Goal: Task Accomplishment & Management: Use online tool/utility

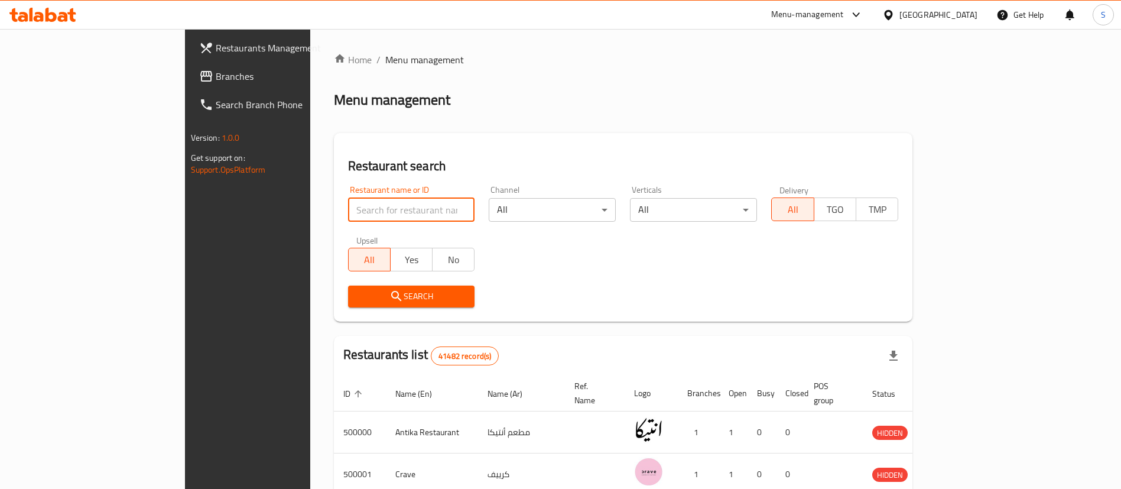
click at [348, 214] on input "search" at bounding box center [411, 210] width 127 height 24
paste input "757810"
type input "757810"
click button "Search" at bounding box center [411, 297] width 127 height 22
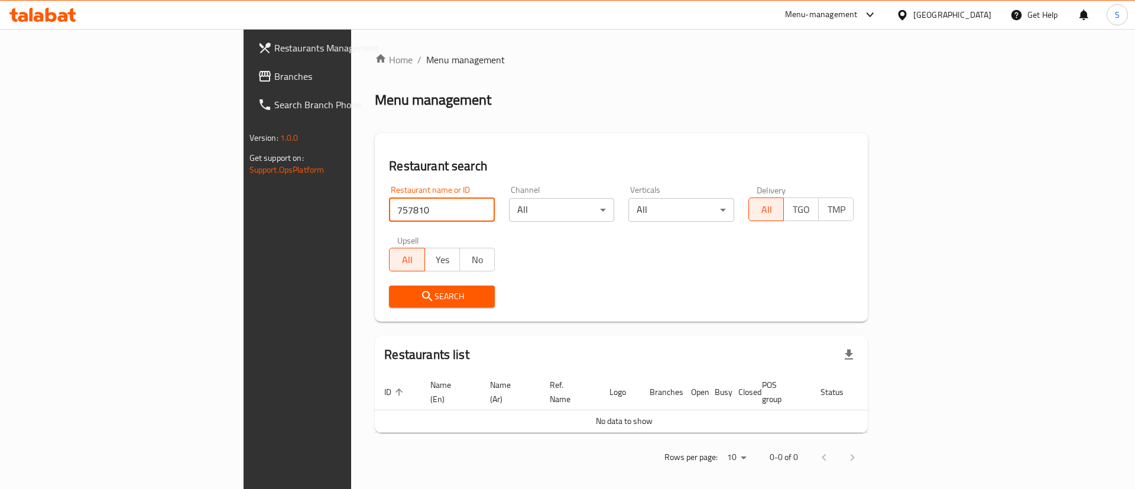
click at [258, 72] on span at bounding box center [266, 76] width 17 height 14
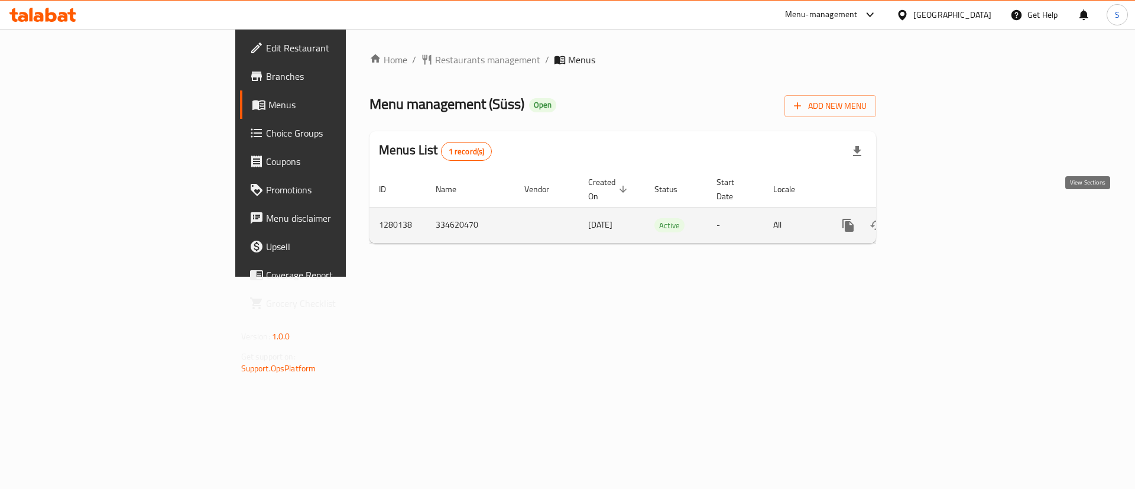
click at [941, 218] on icon "enhanced table" at bounding box center [933, 225] width 14 height 14
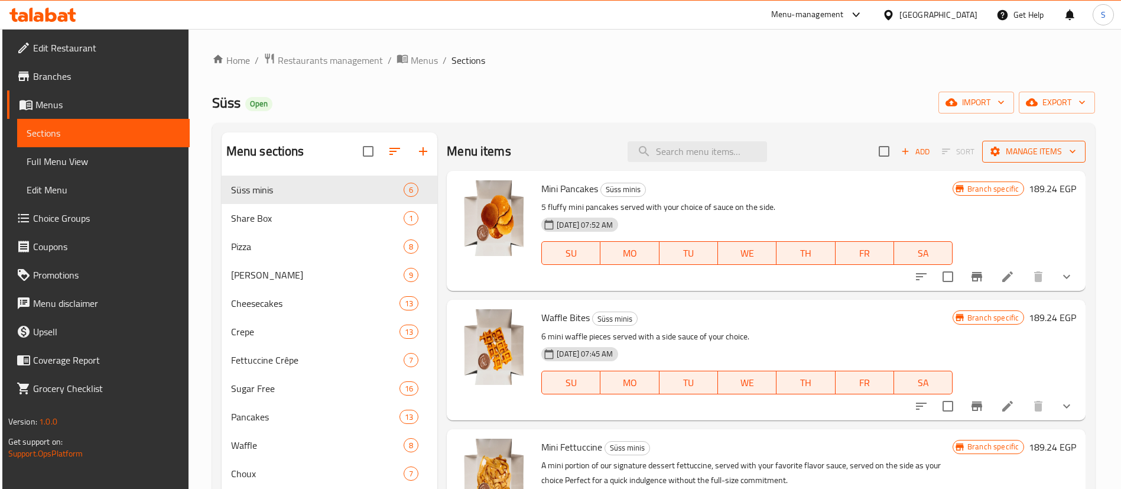
click at [1063, 160] on button "Manage items" at bounding box center [1034, 152] width 103 height 22
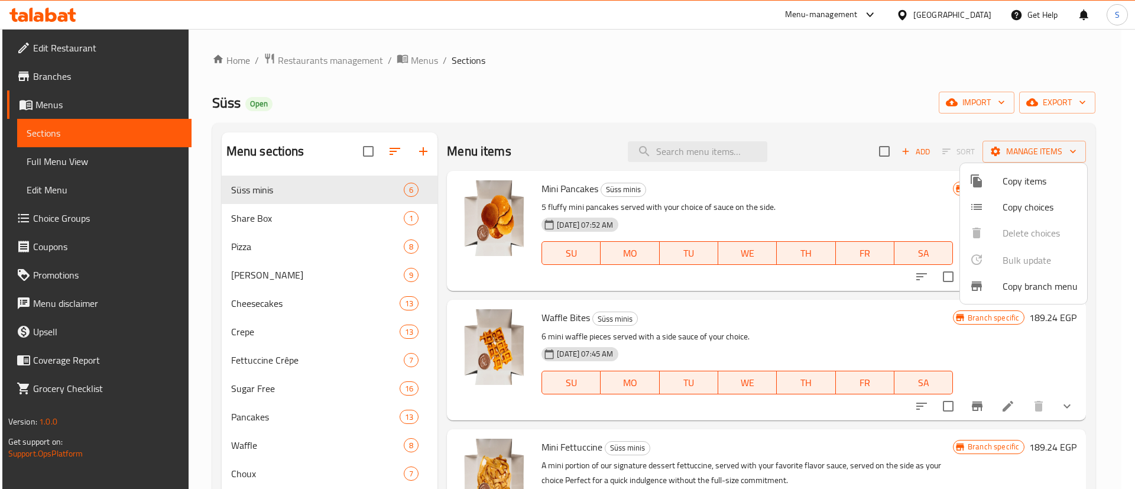
click at [1018, 287] on span "Copy branch menu" at bounding box center [1040, 286] width 75 height 14
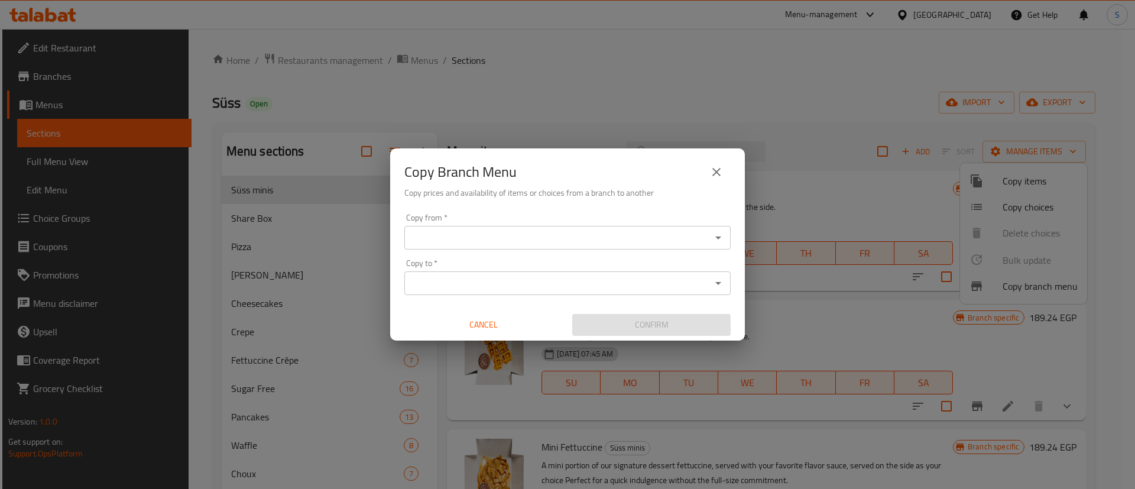
click at [618, 234] on input "Copy from   *" at bounding box center [558, 237] width 300 height 17
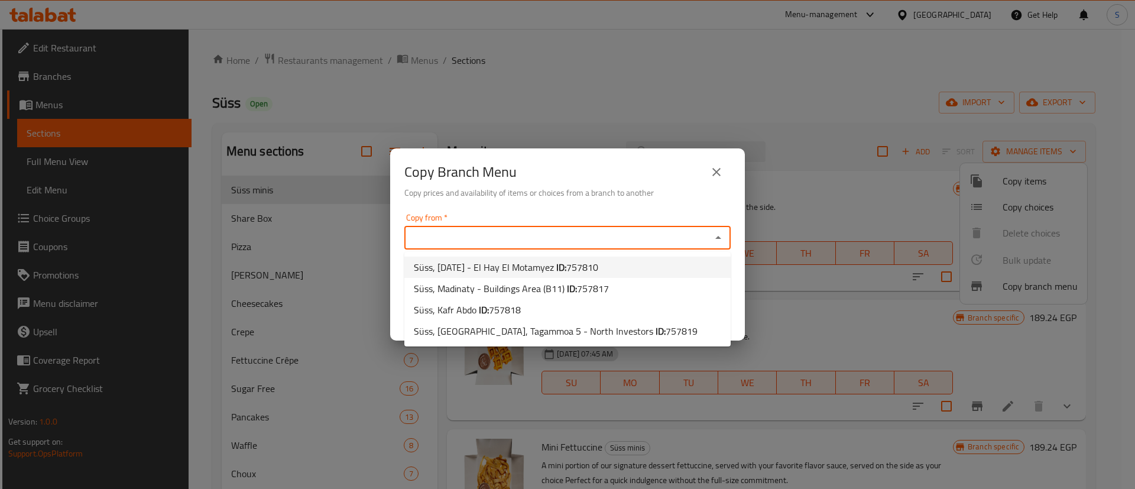
click at [527, 270] on span "Süss, 6th of October - El Hay El Motamyez ID: 757810" at bounding box center [506, 267] width 184 height 14
type input "Süss, 6th of October - El Hay El Motamyez"
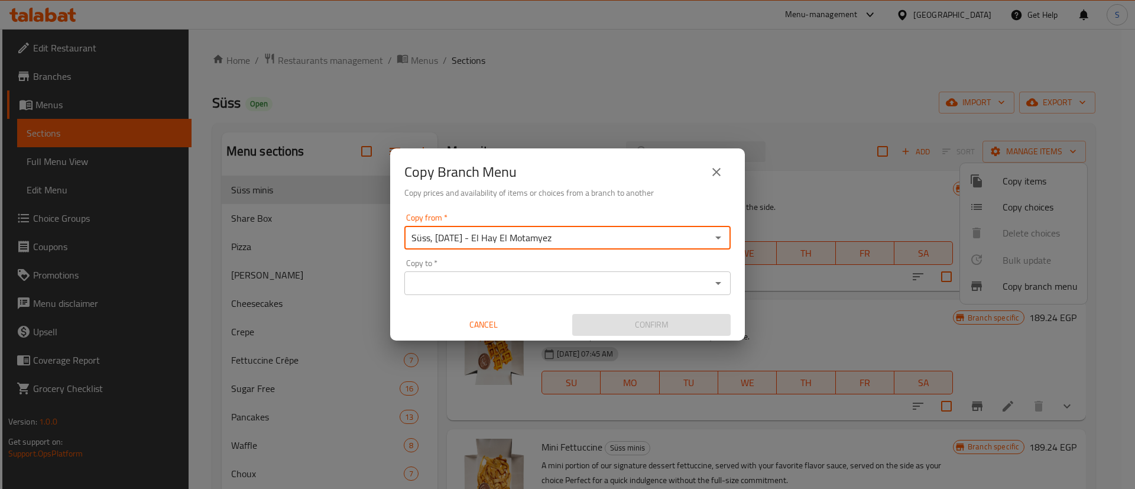
click at [524, 282] on input "Copy to   *" at bounding box center [558, 283] width 300 height 17
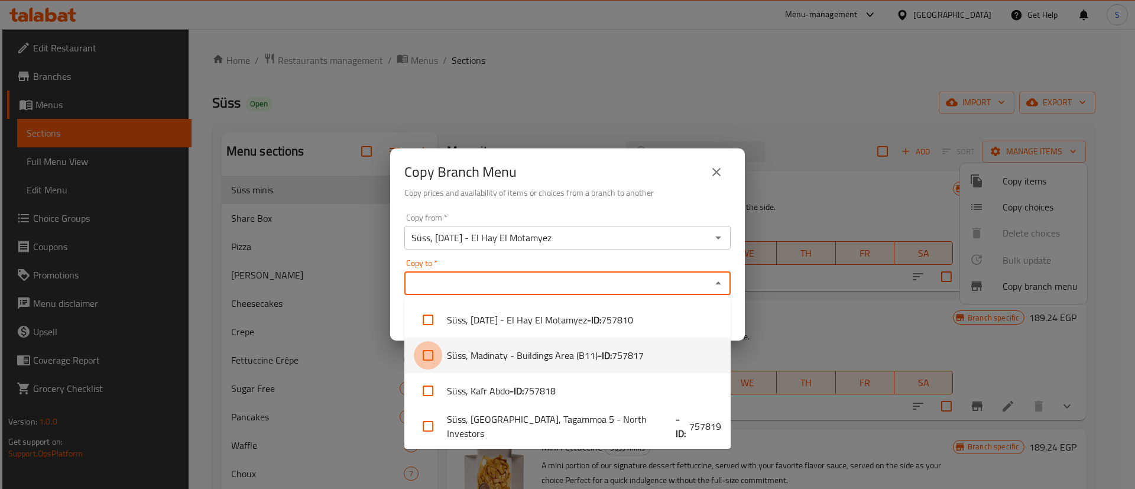
click at [427, 356] on input "checkbox" at bounding box center [428, 355] width 28 height 28
checkbox input "true"
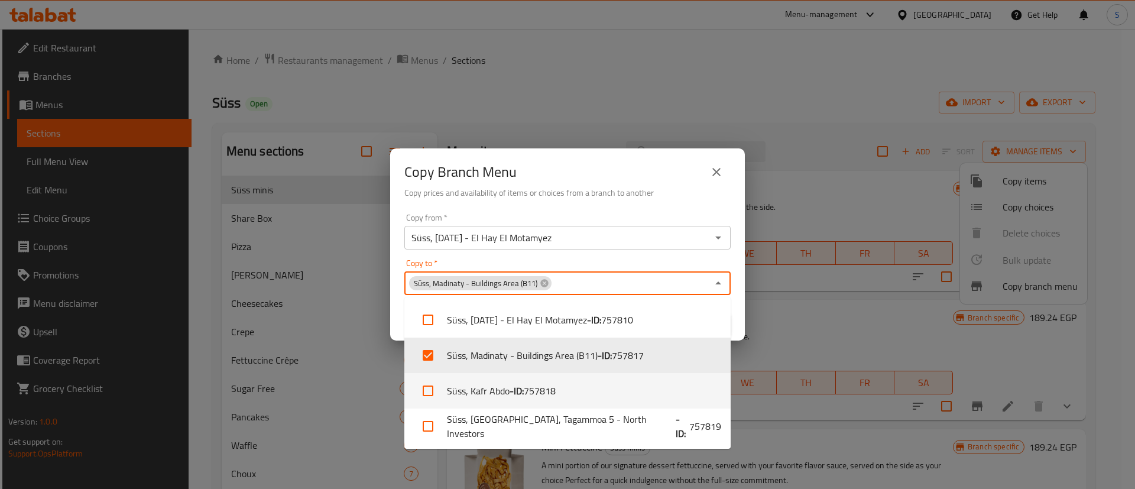
click at [426, 394] on input "checkbox" at bounding box center [428, 391] width 28 height 28
checkbox input "true"
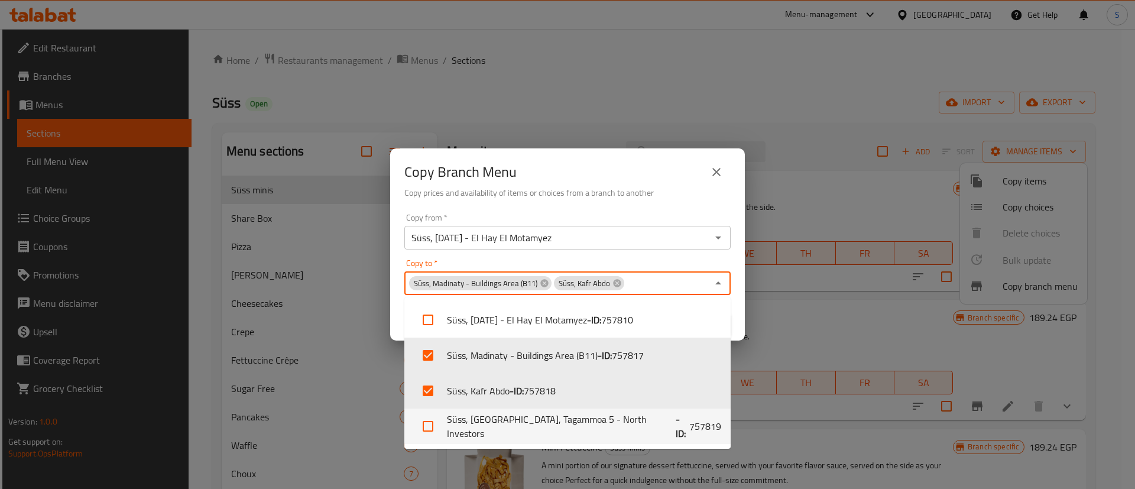
click at [421, 429] on input "checkbox" at bounding box center [428, 426] width 28 height 28
checkbox input "true"
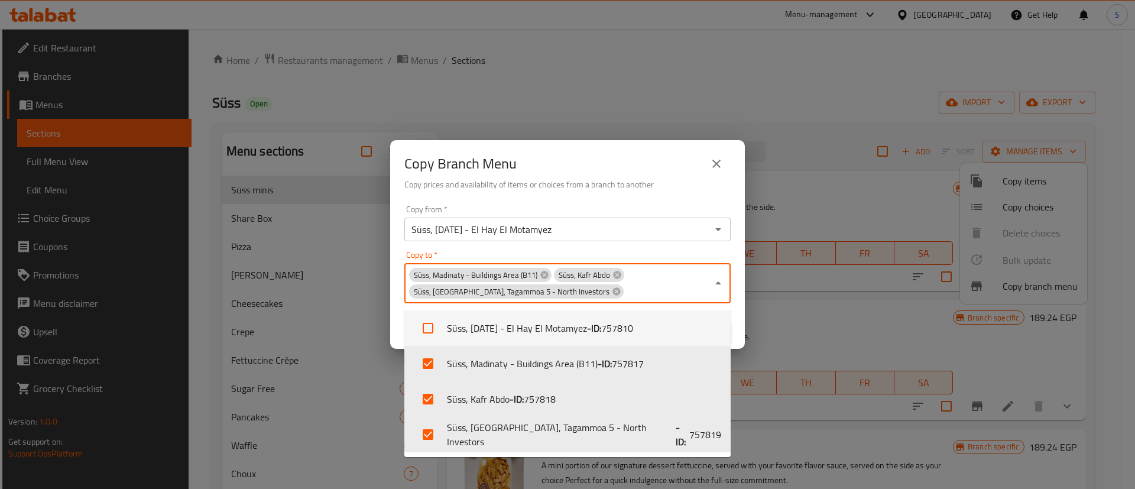
click at [721, 254] on div "Copy to   * Süss, Madinaty - Buildings Area (B11) Süss, Kafr Abdo Süss, new cai…" at bounding box center [567, 277] width 326 height 53
click at [778, 352] on div "Copy Branch Menu Copy prices and availability of items or choices from a branch…" at bounding box center [567, 244] width 1135 height 489
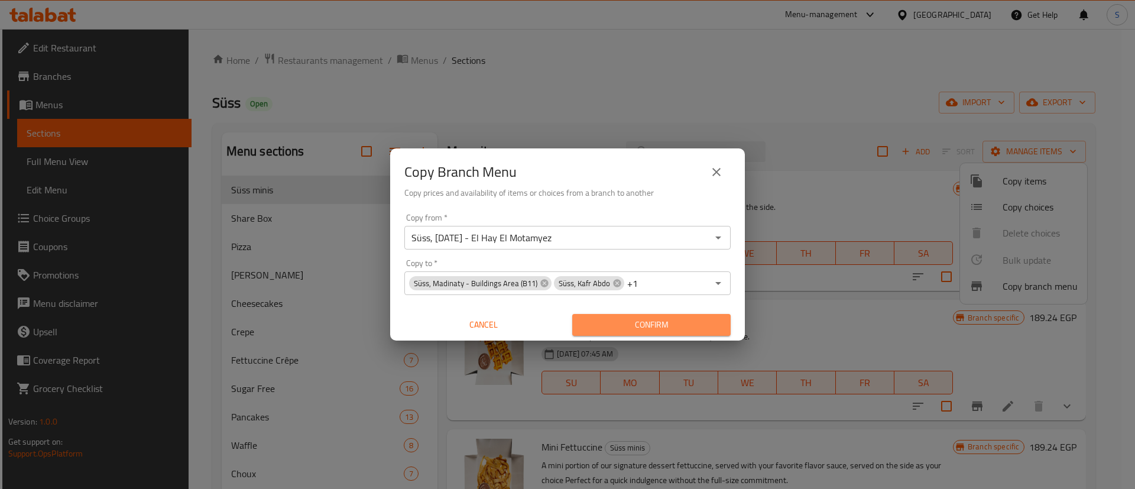
click at [658, 329] on span "Confirm" at bounding box center [652, 324] width 140 height 15
